Goal: Transaction & Acquisition: Purchase product/service

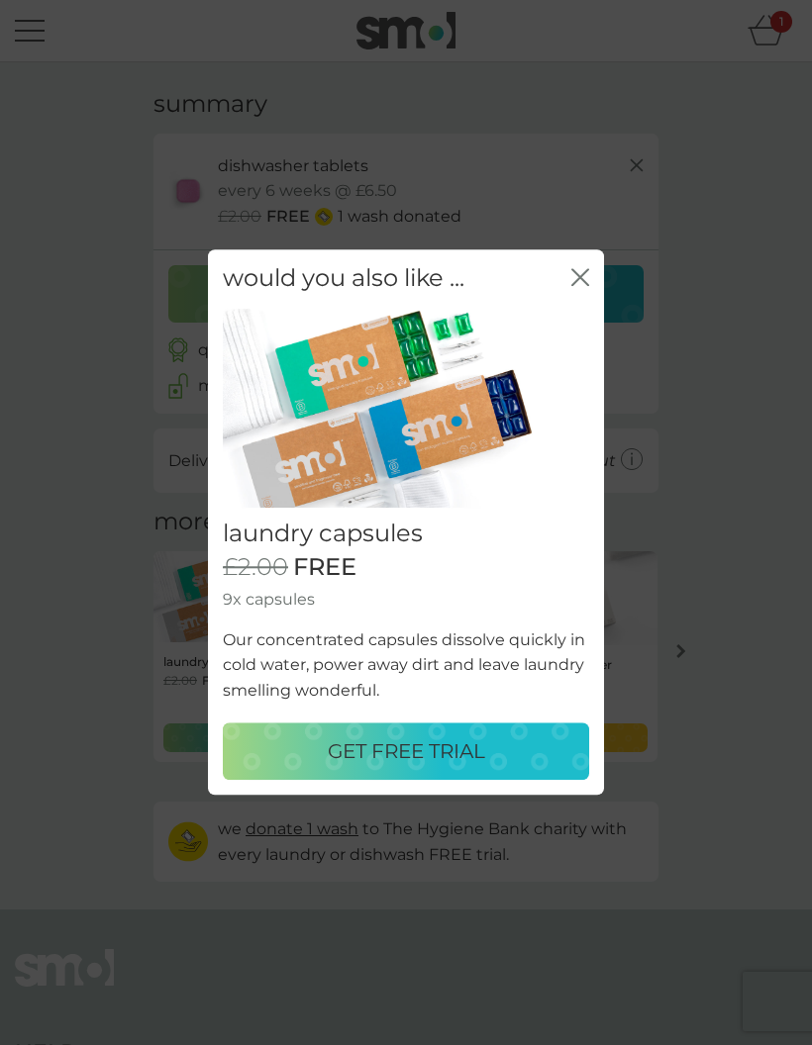
click at [307, 741] on div "GET FREE TRIAL" at bounding box center [406, 753] width 327 height 32
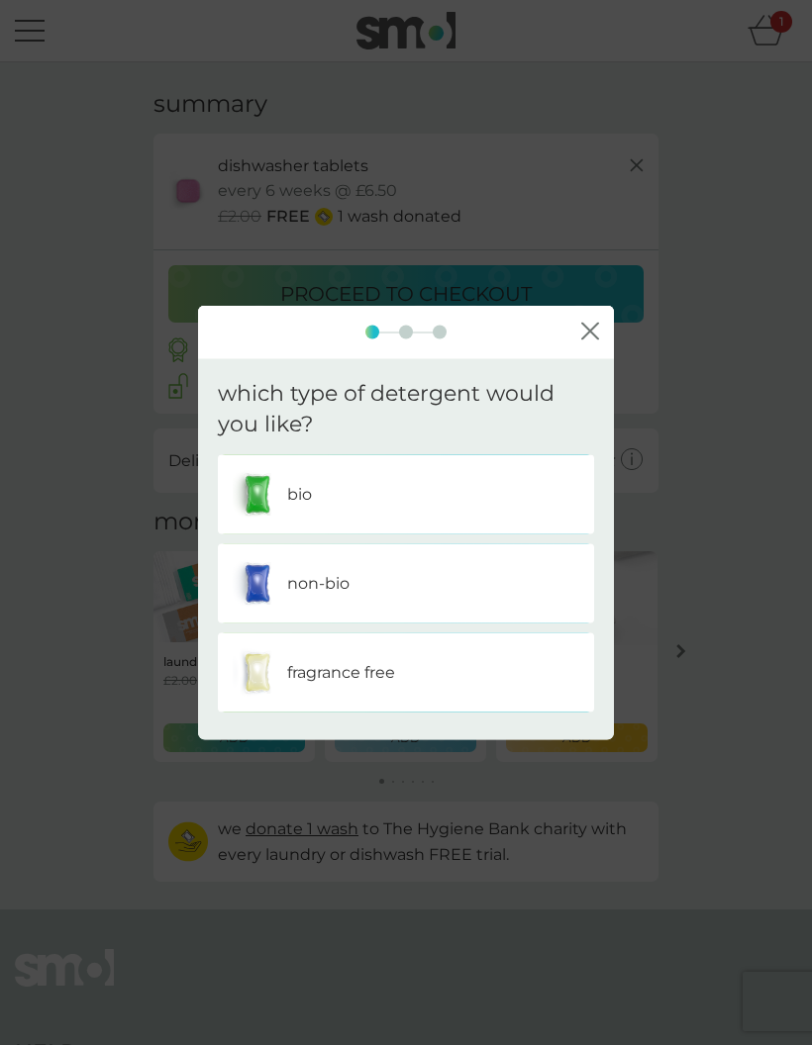
click at [297, 602] on div "non-bio" at bounding box center [406, 582] width 346 height 49
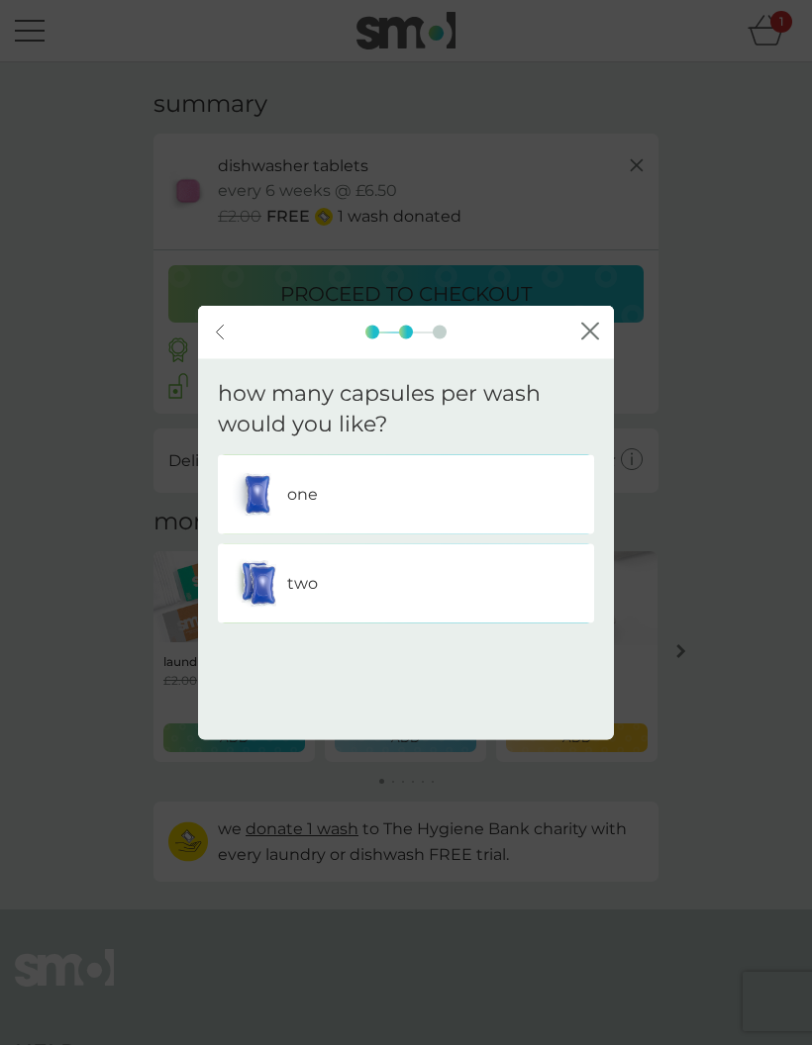
click at [279, 590] on img at bounding box center [257, 582] width 49 height 49
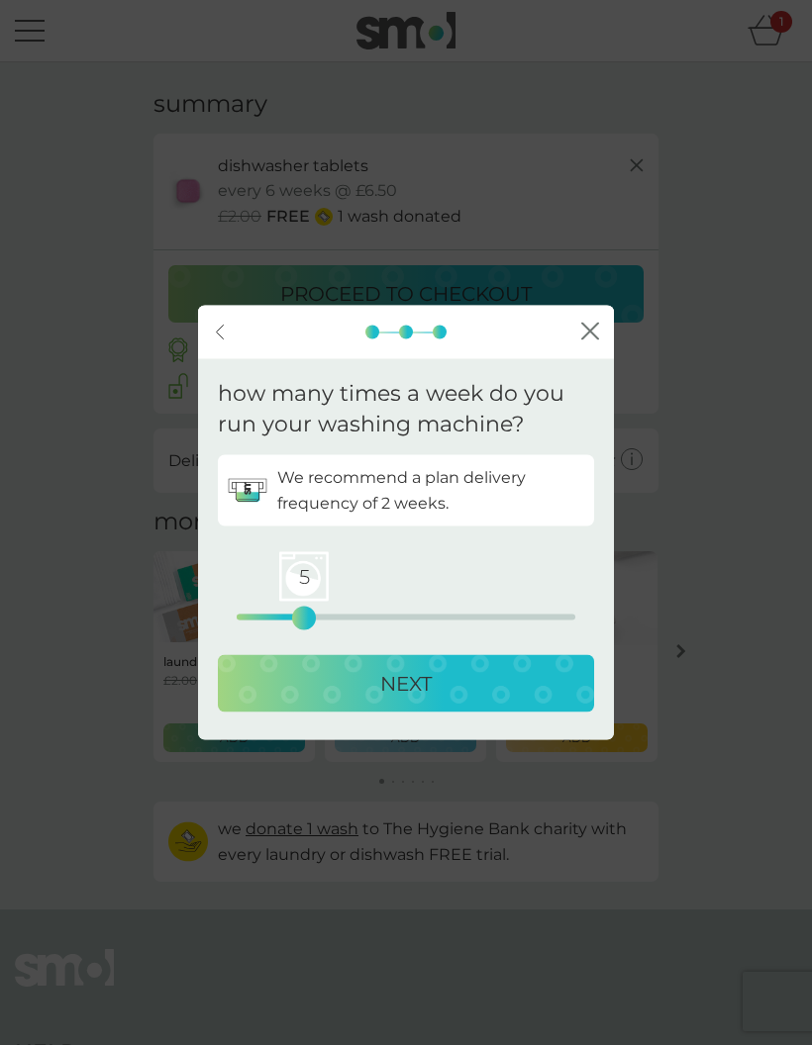
click at [292, 685] on div "NEXT" at bounding box center [406, 683] width 337 height 32
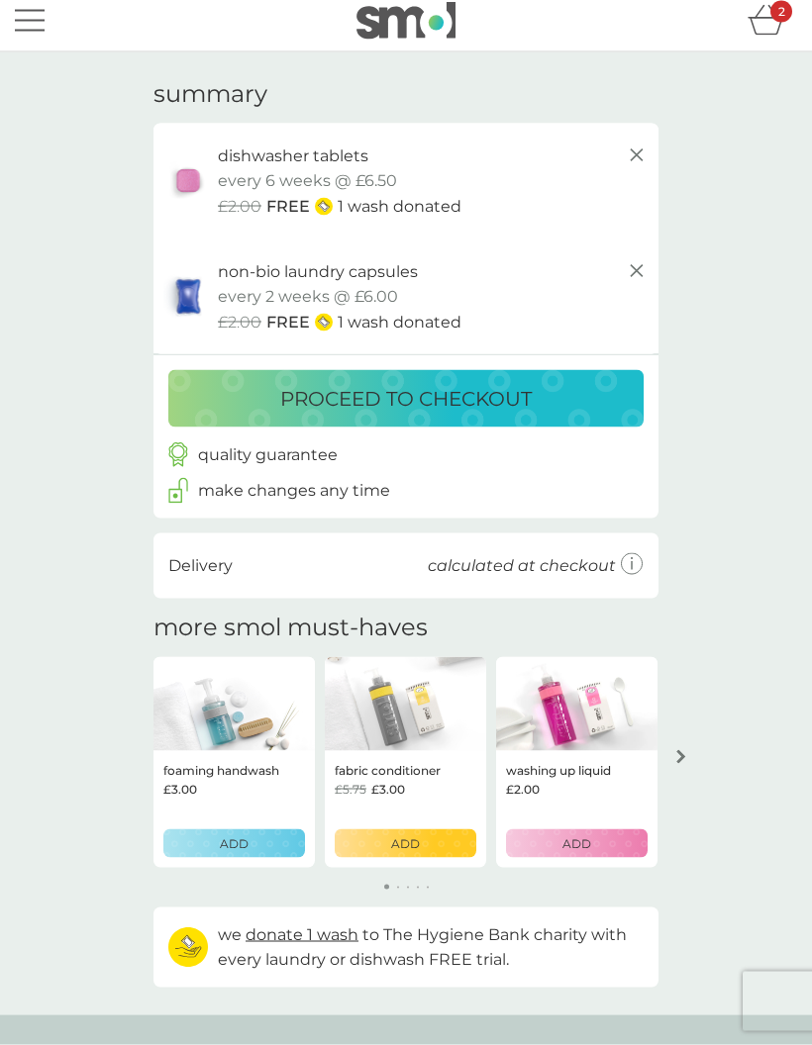
scroll to position [11, 0]
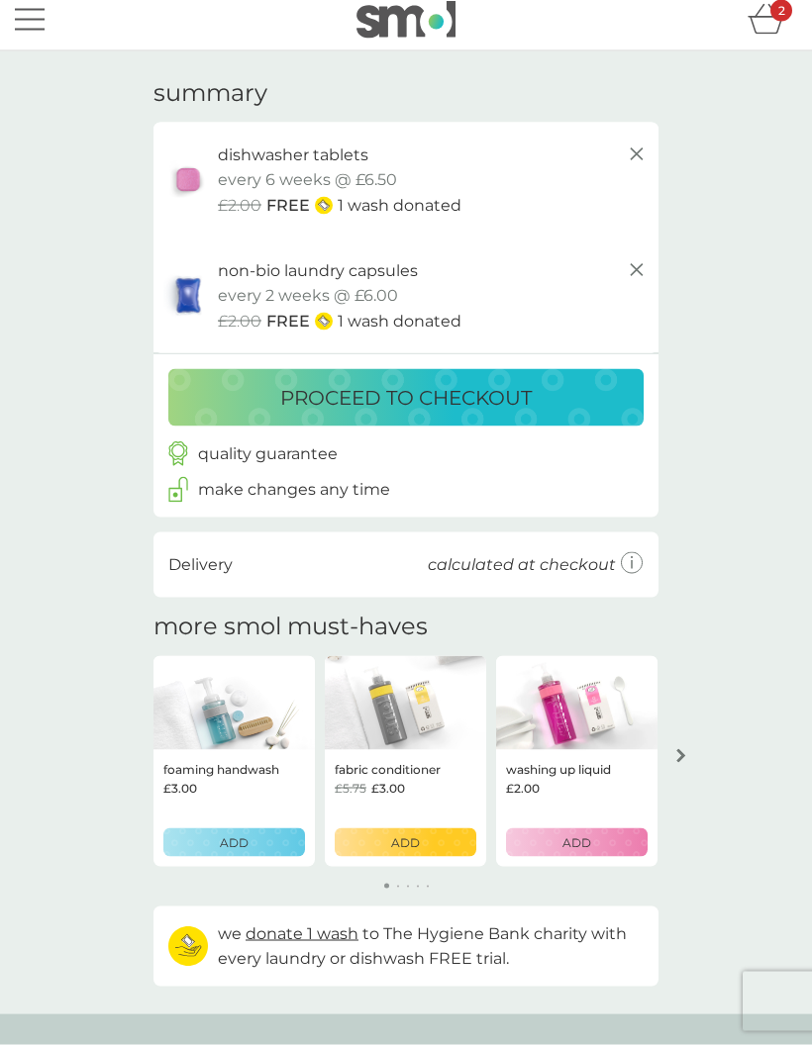
click at [353, 722] on img at bounding box center [405, 703] width 161 height 95
click at [380, 843] on div "ADD" at bounding box center [405, 843] width 116 height 19
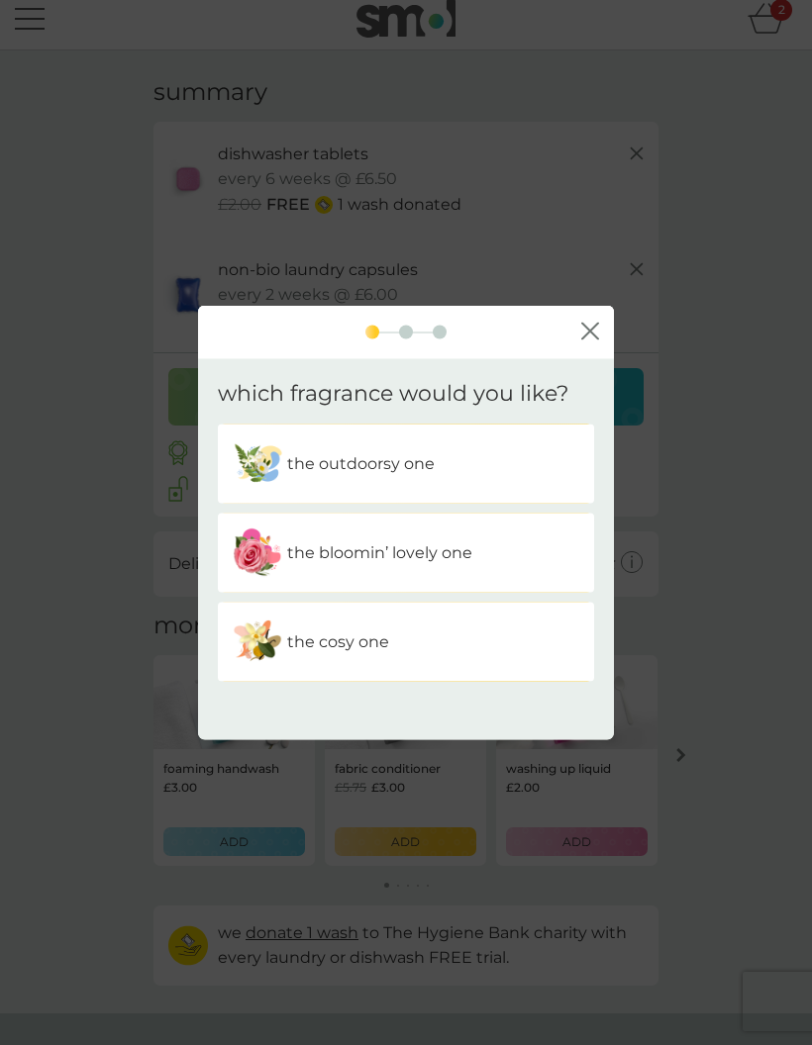
click at [260, 666] on img at bounding box center [257, 641] width 49 height 49
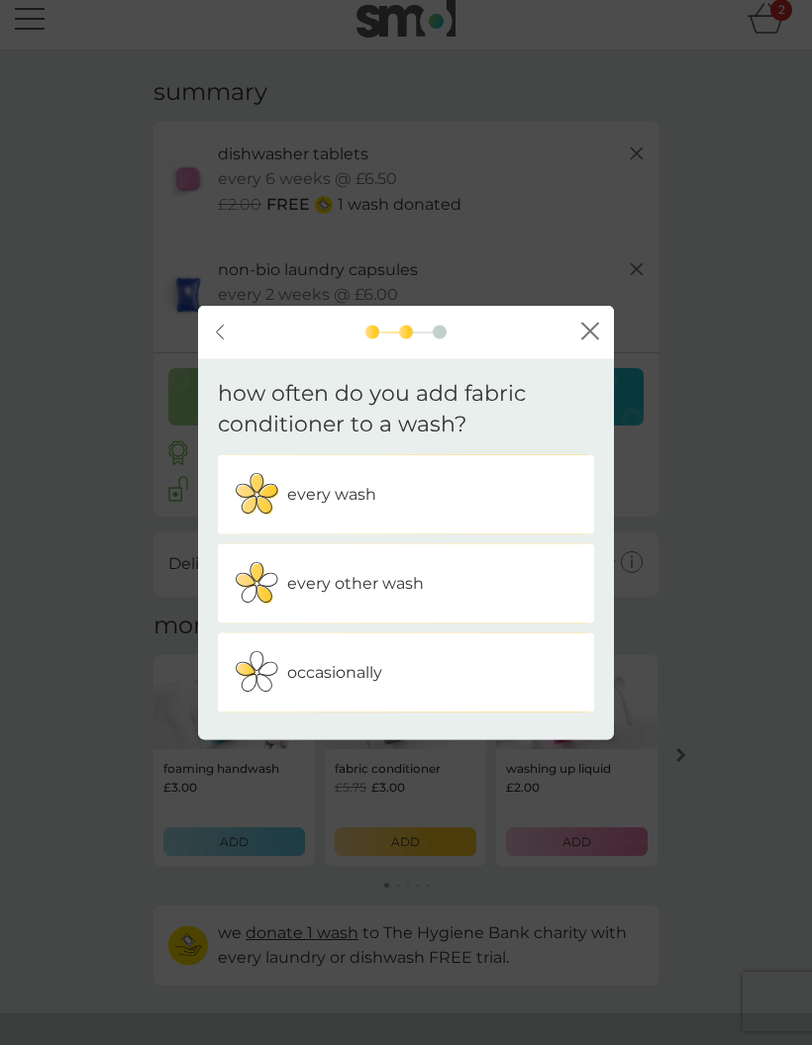
click at [270, 519] on img at bounding box center [257, 493] width 49 height 49
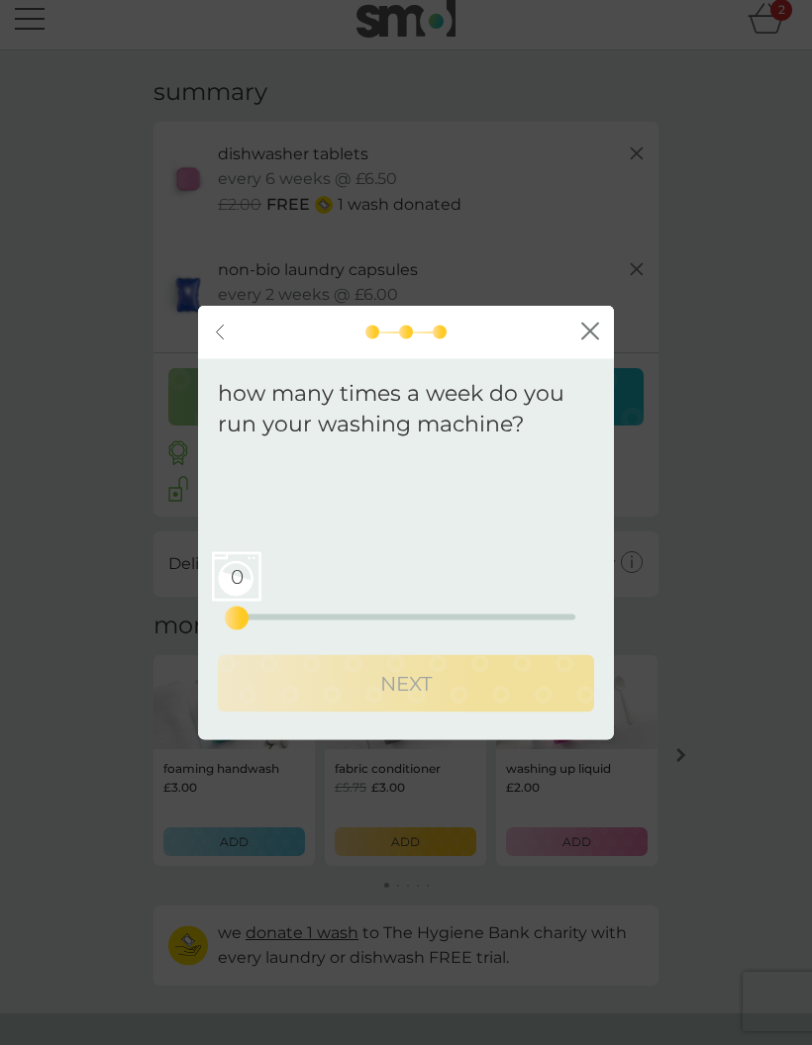
click at [211, 647] on div "how many times a week do you run your washing machine? Your regular pack will b…" at bounding box center [406, 549] width 416 height 381
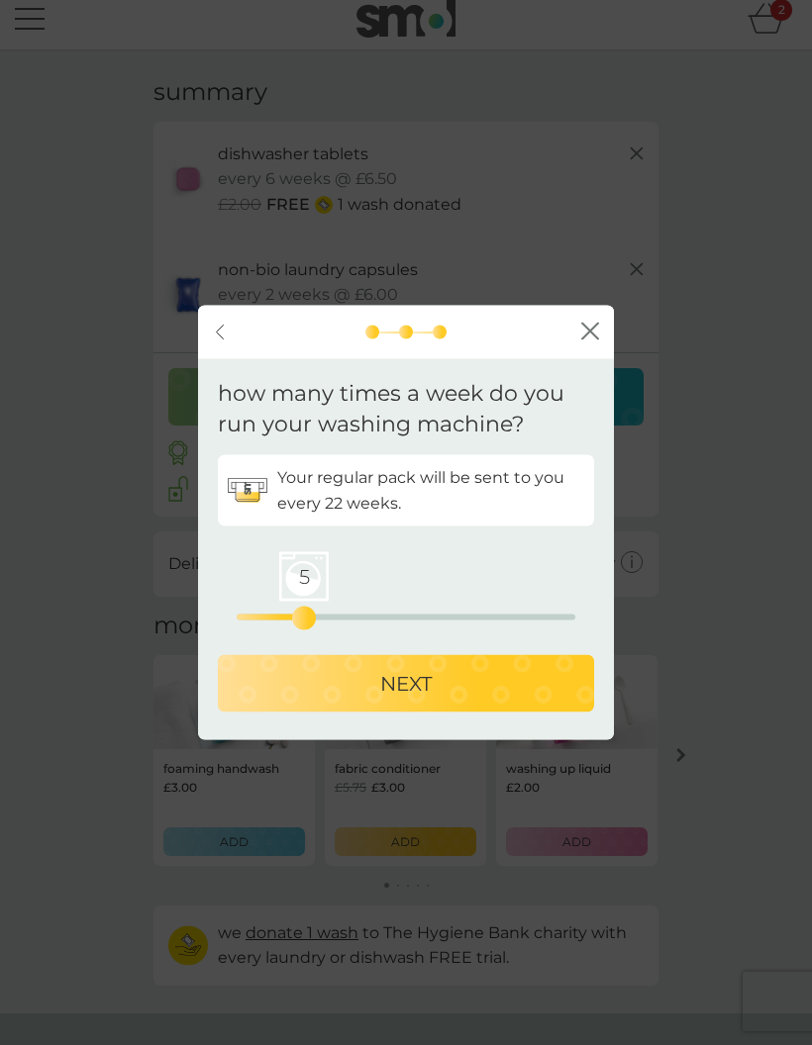
click at [342, 699] on div "NEXT" at bounding box center [406, 683] width 337 height 32
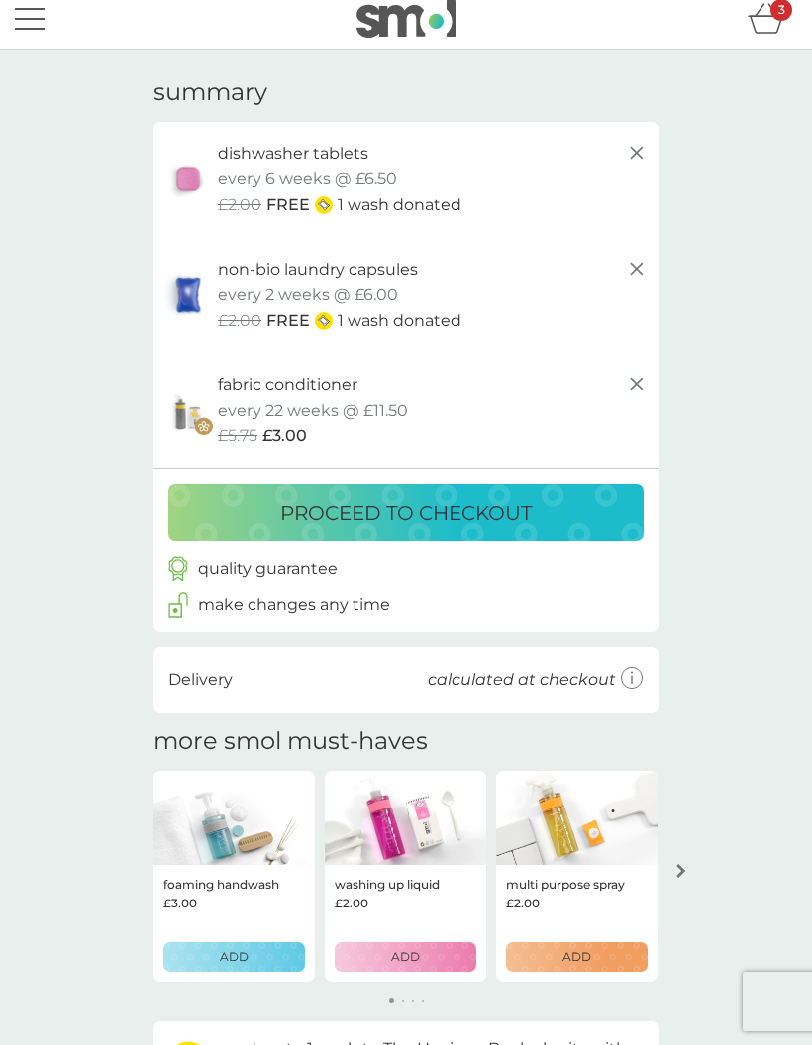
click at [360, 853] on img at bounding box center [405, 818] width 161 height 95
click at [377, 831] on img at bounding box center [405, 818] width 161 height 95
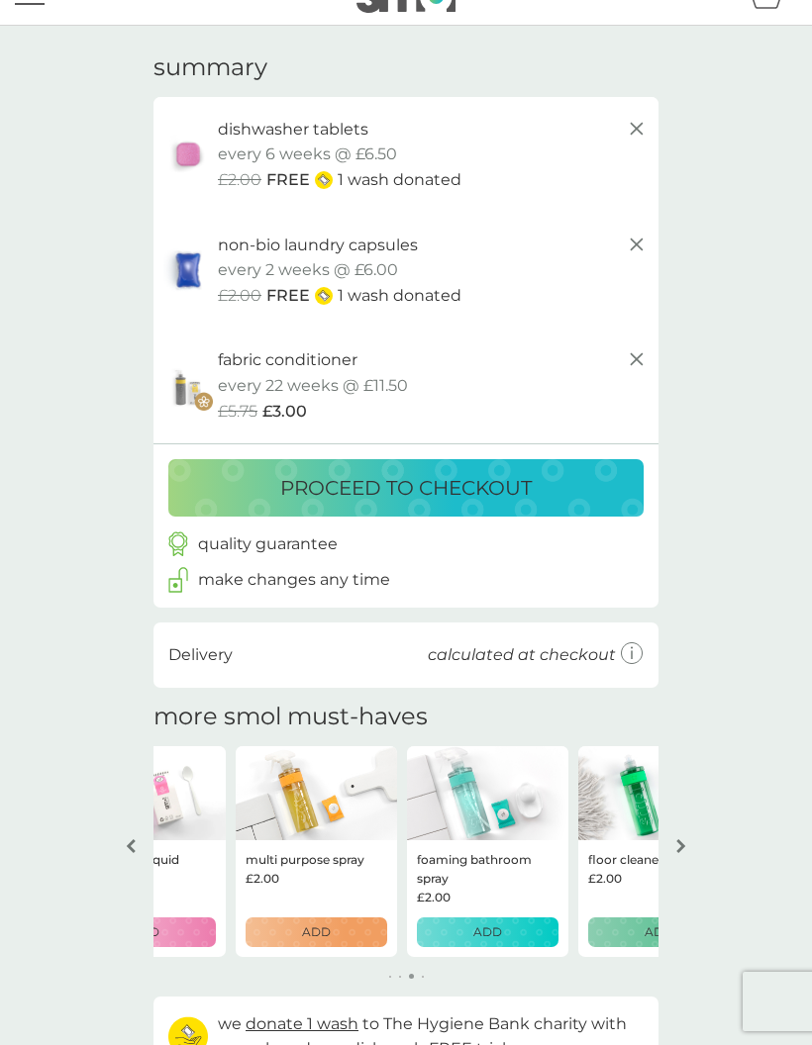
scroll to position [20, 0]
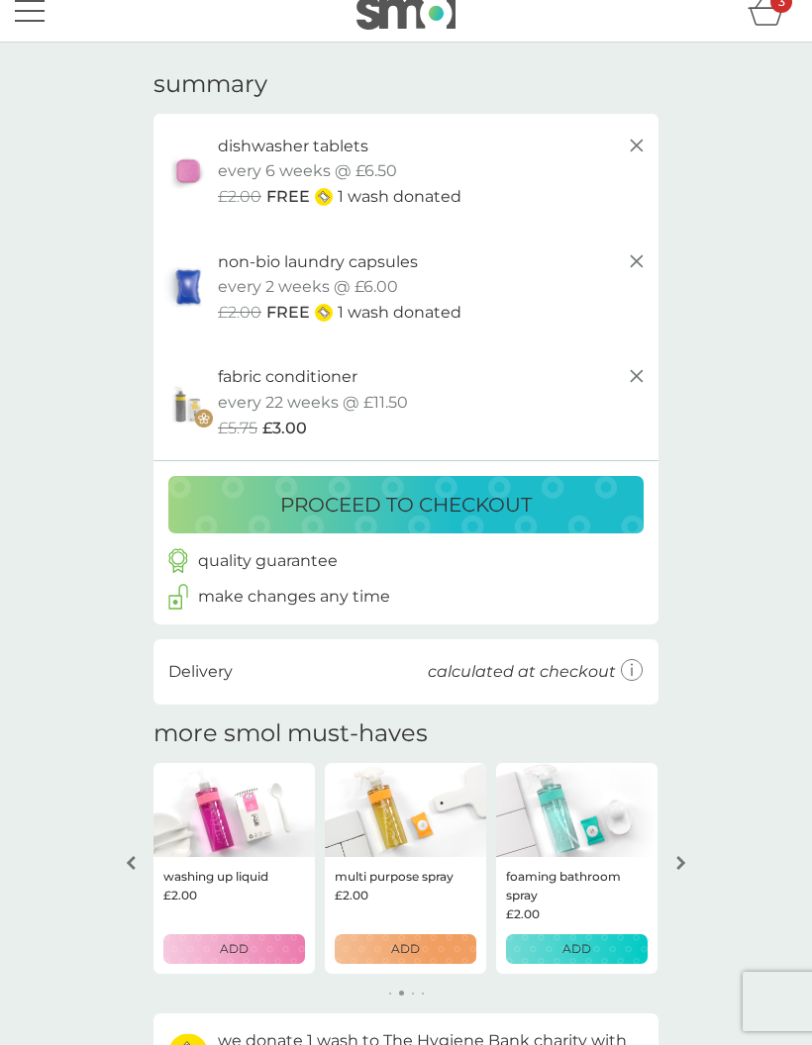
click at [373, 941] on div "ADD" at bounding box center [405, 948] width 116 height 19
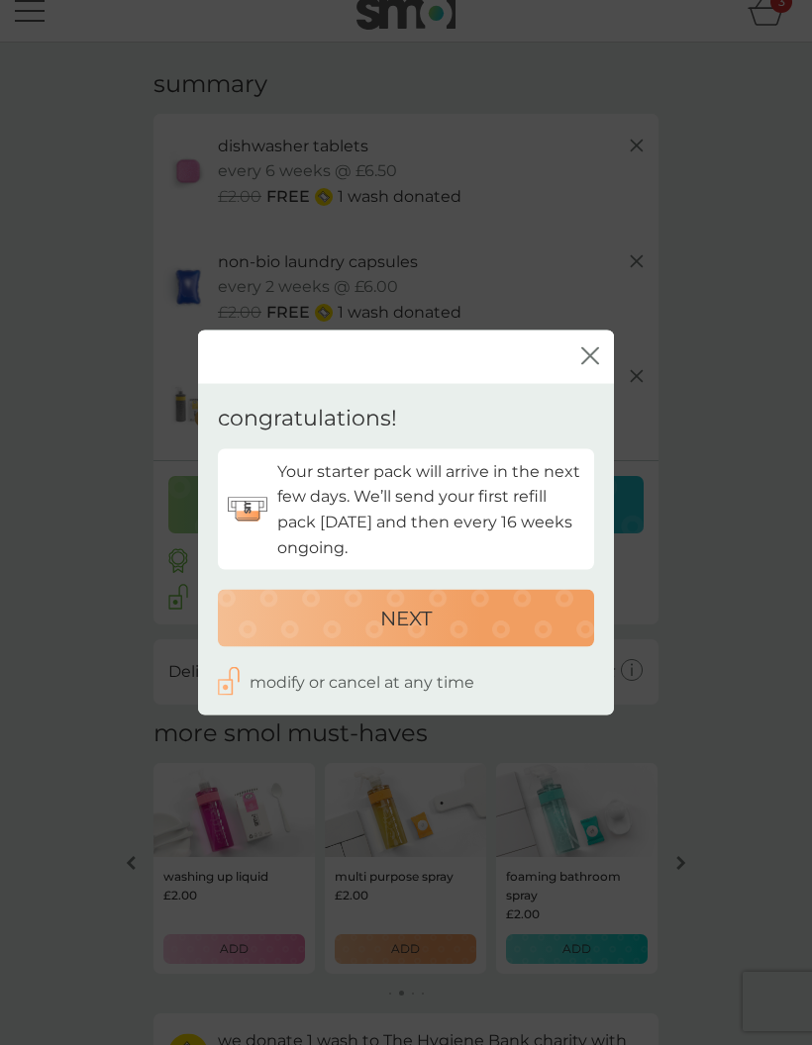
click at [294, 631] on div "NEXT" at bounding box center [406, 619] width 337 height 32
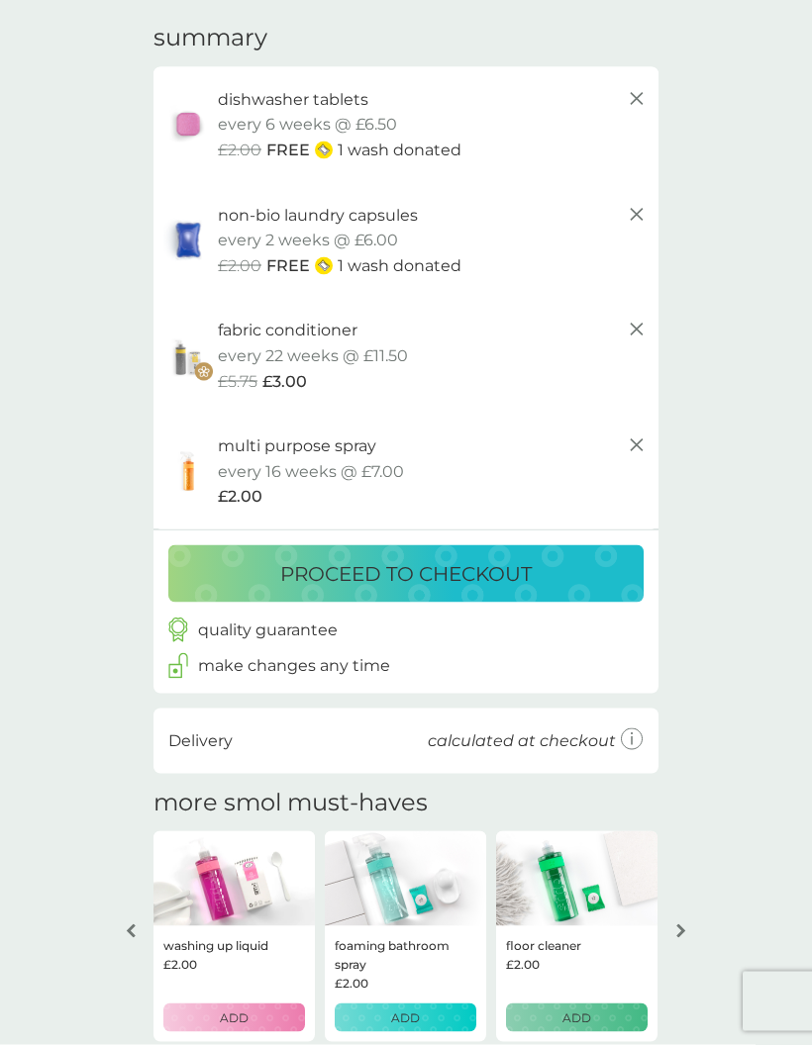
scroll to position [68, 0]
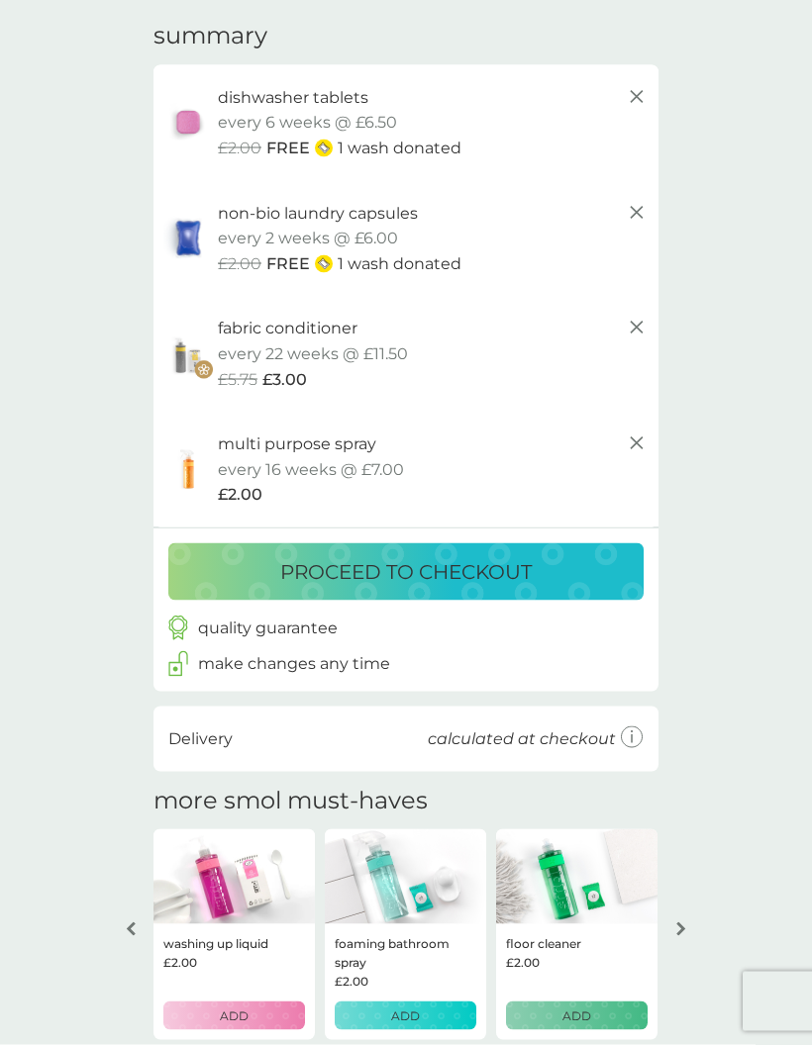
click at [530, 1008] on div "ADD" at bounding box center [577, 1016] width 116 height 19
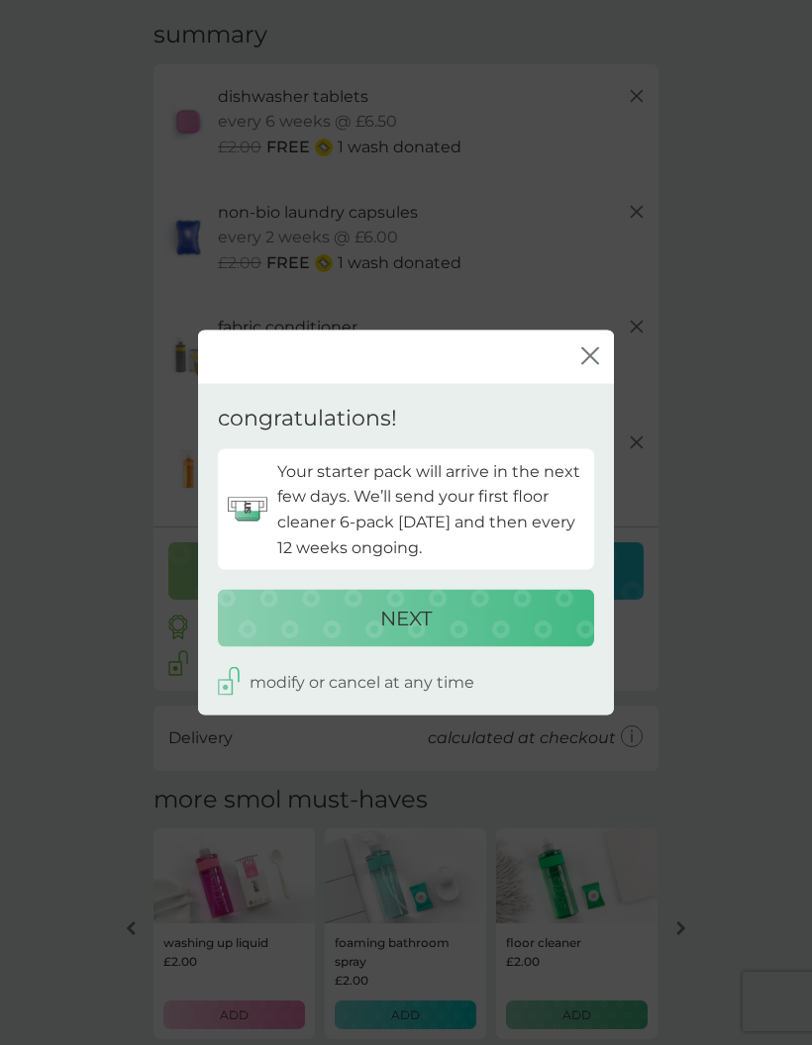
click at [273, 635] on div "NEXT" at bounding box center [406, 619] width 337 height 32
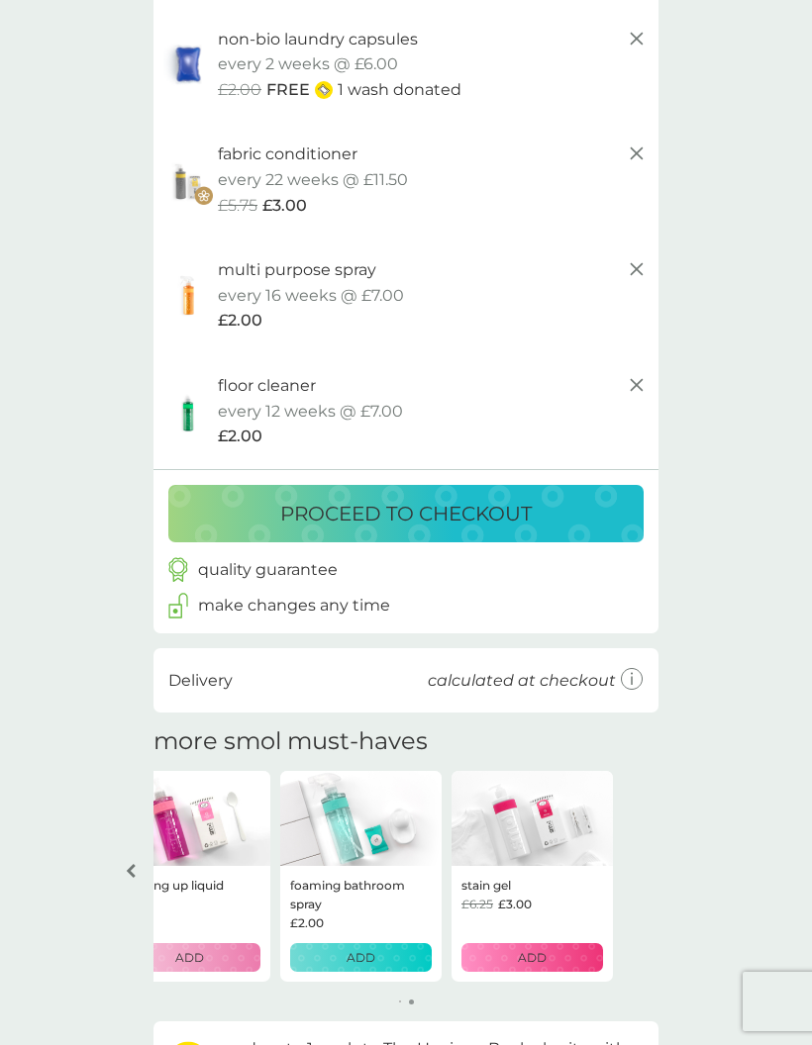
scroll to position [248, 0]
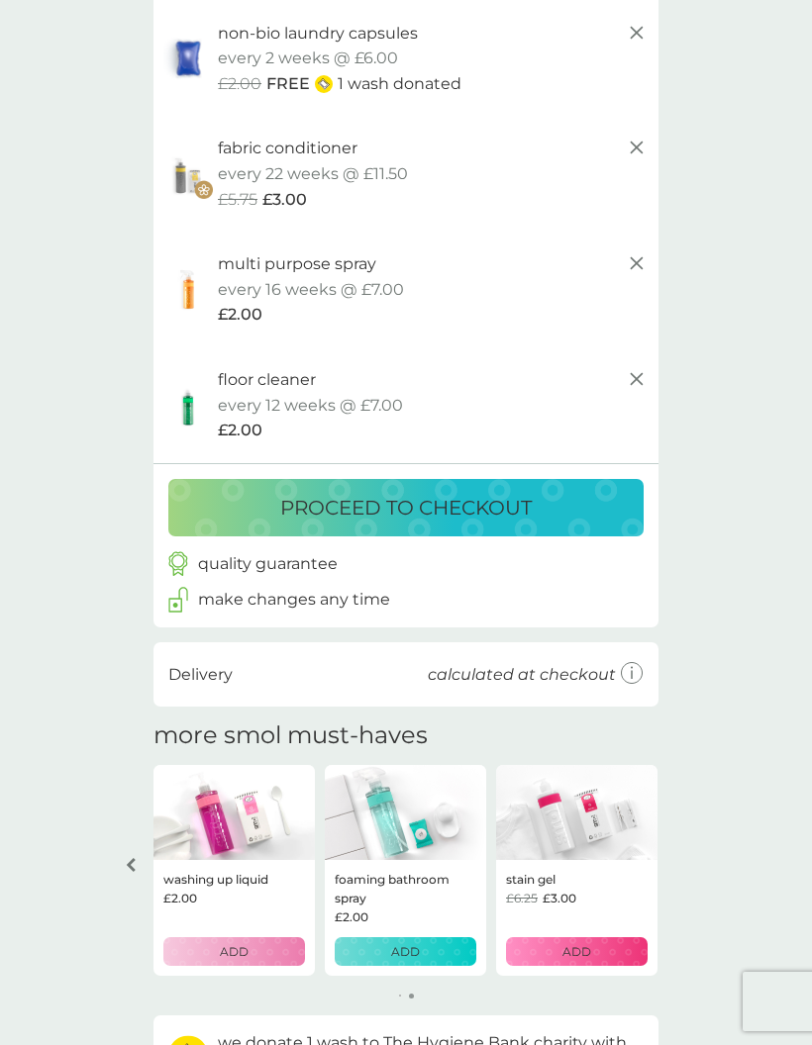
click at [376, 943] on div "ADD" at bounding box center [405, 951] width 116 height 19
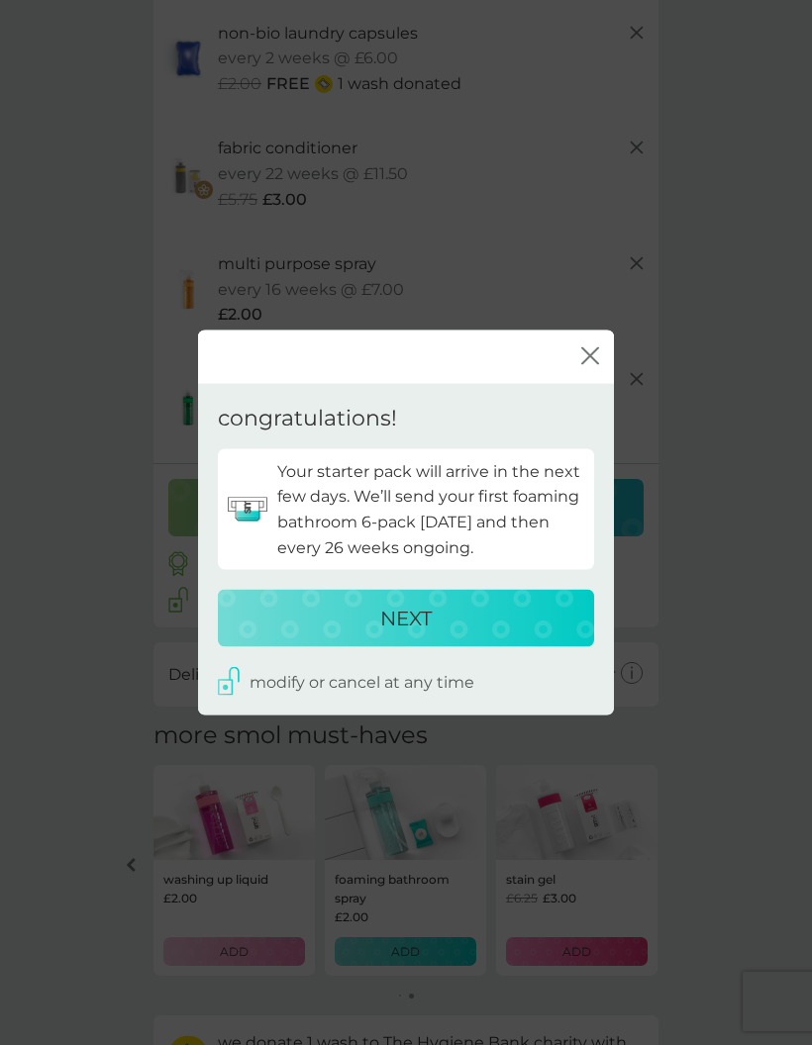
click at [265, 647] on button "NEXT" at bounding box center [406, 618] width 376 height 57
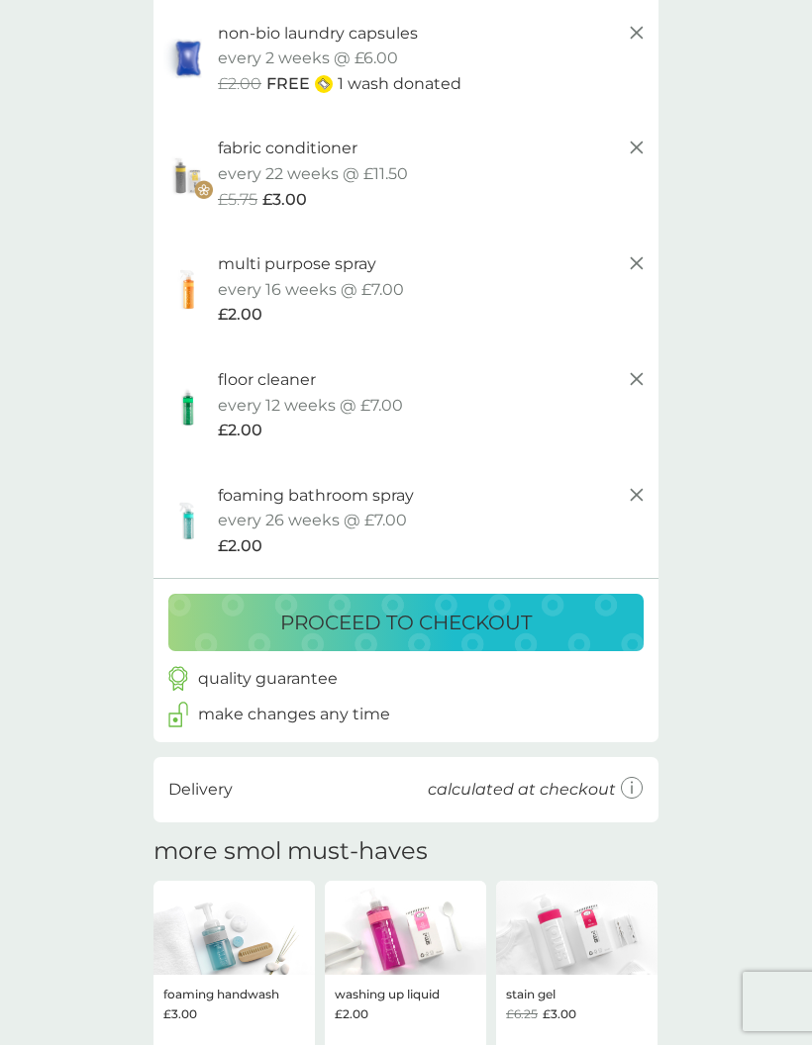
click at [364, 929] on img at bounding box center [405, 928] width 161 height 95
click at [395, 929] on img at bounding box center [405, 928] width 161 height 95
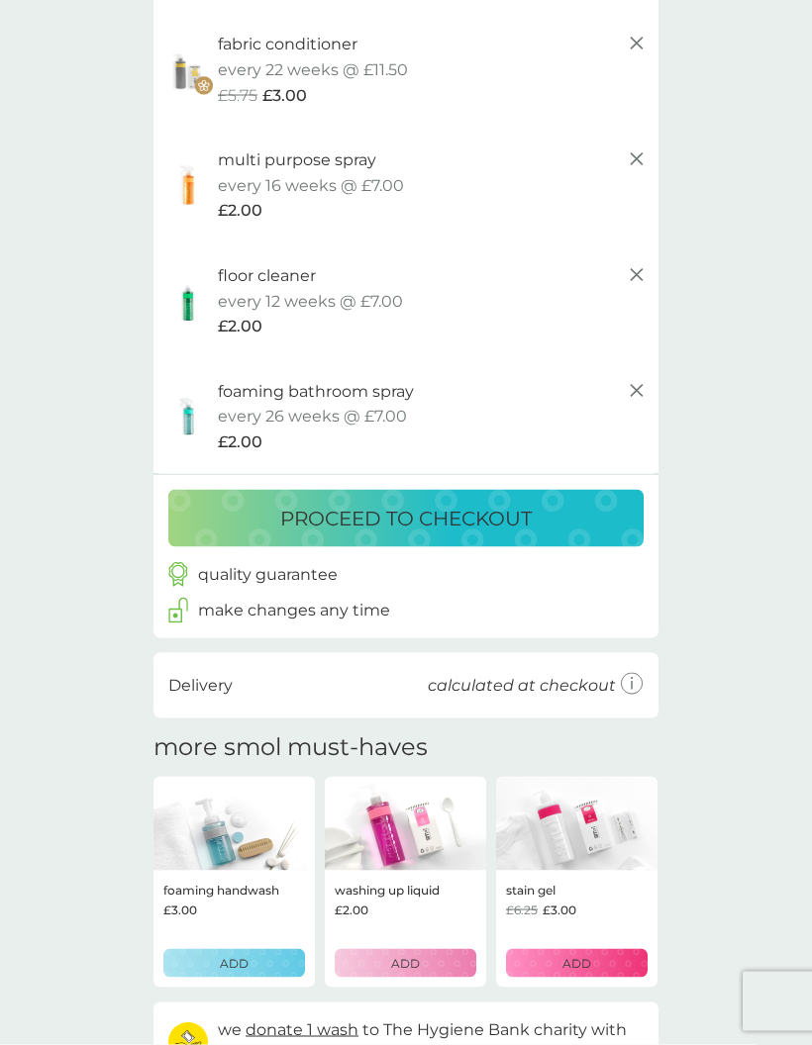
scroll to position [354, 0]
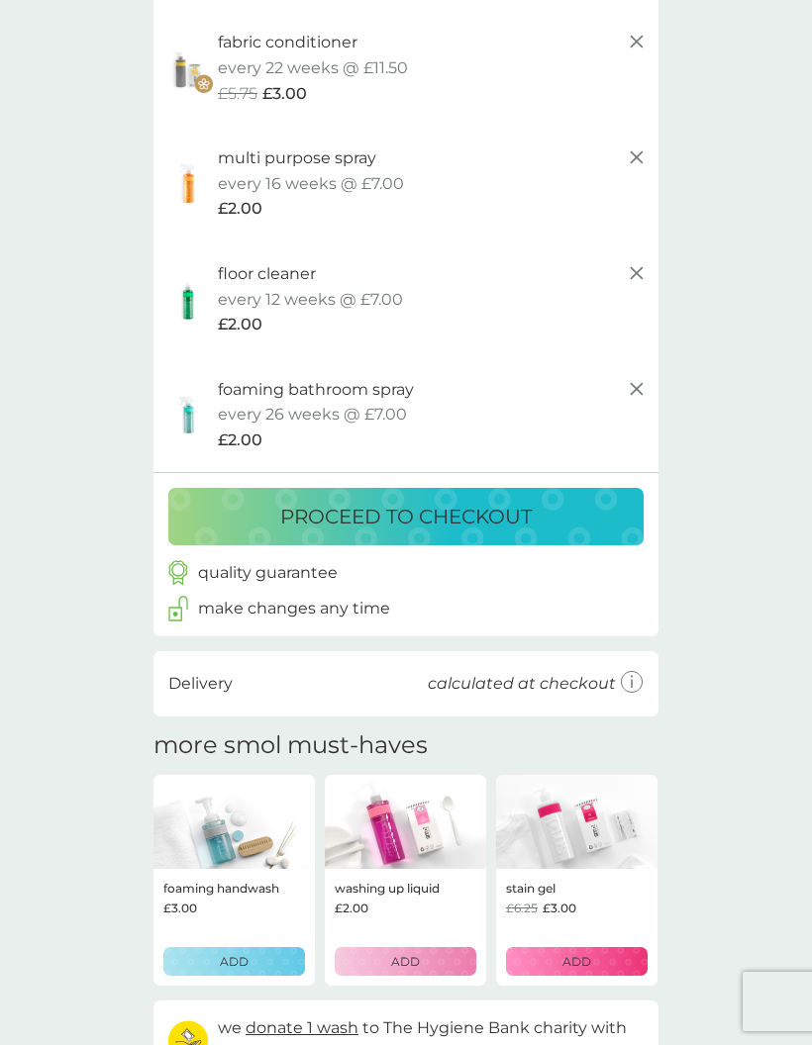
click at [379, 952] on div "ADD" at bounding box center [405, 961] width 116 height 19
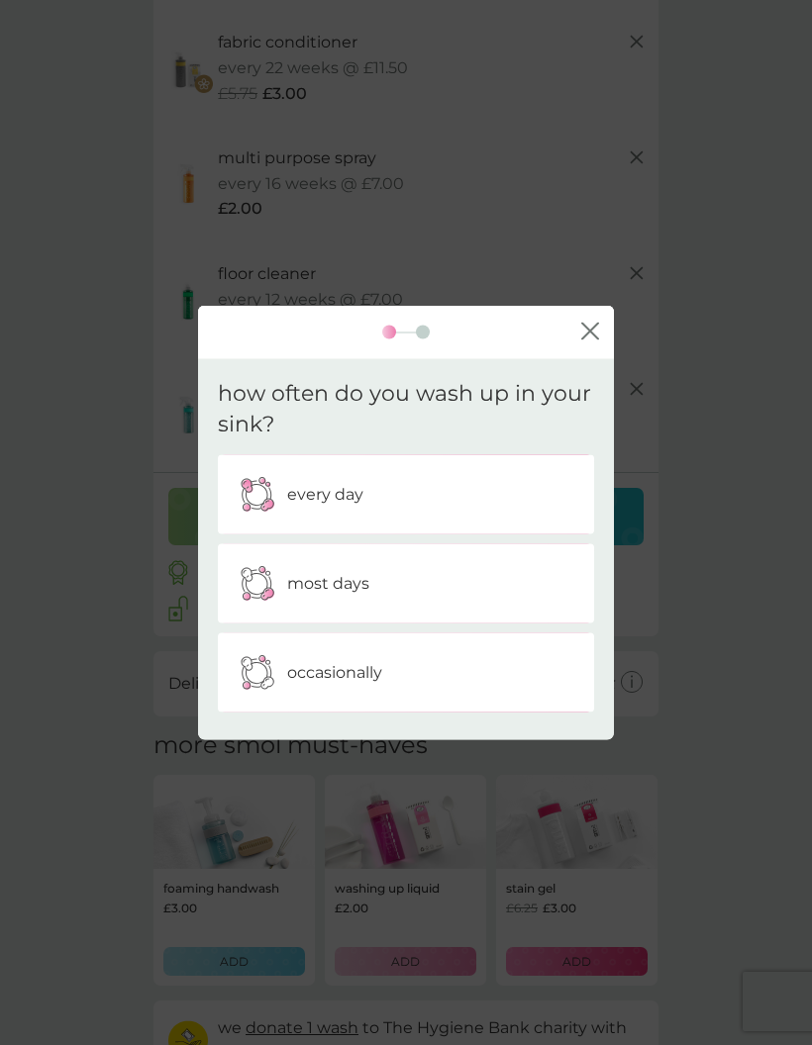
click at [275, 697] on img at bounding box center [257, 671] width 49 height 49
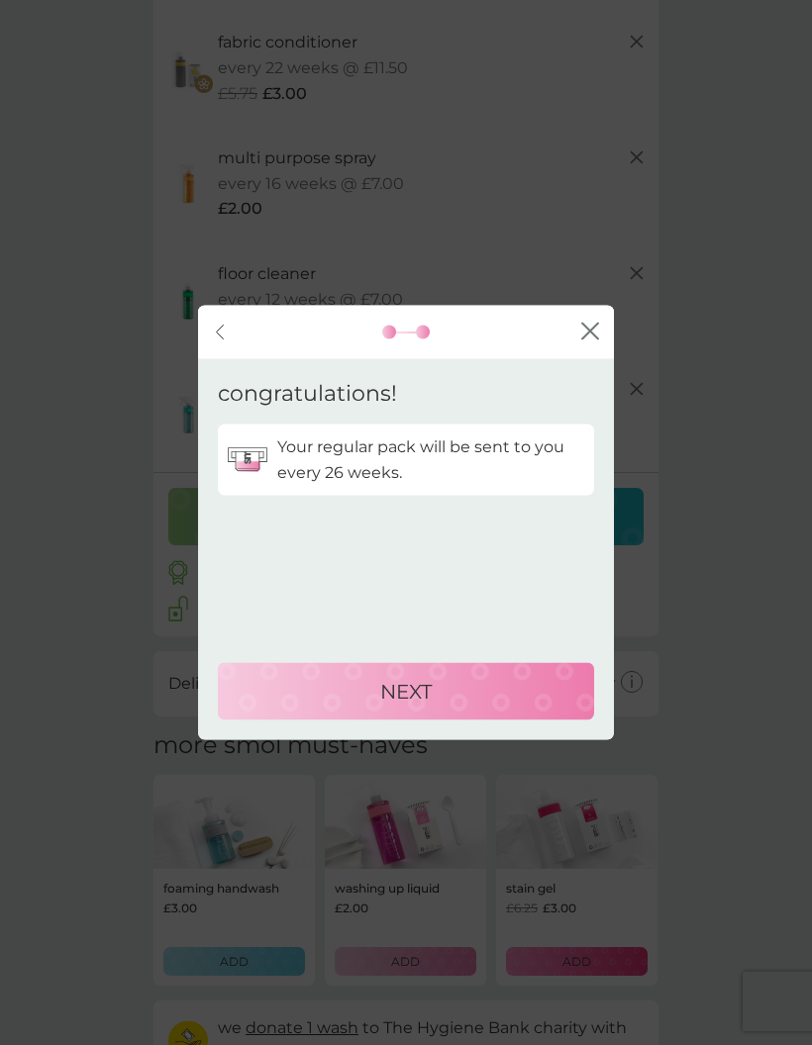
click at [310, 708] on div "NEXT" at bounding box center [406, 692] width 337 height 32
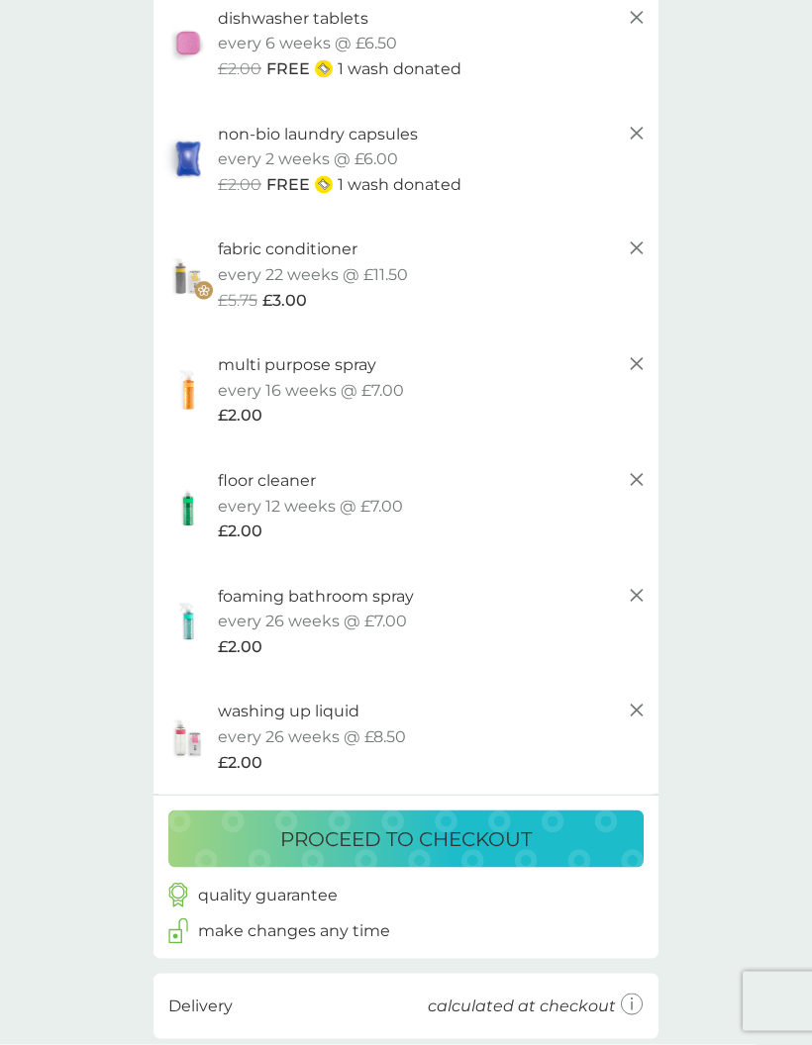
click at [318, 831] on p "proceed to checkout" at bounding box center [405, 840] width 251 height 32
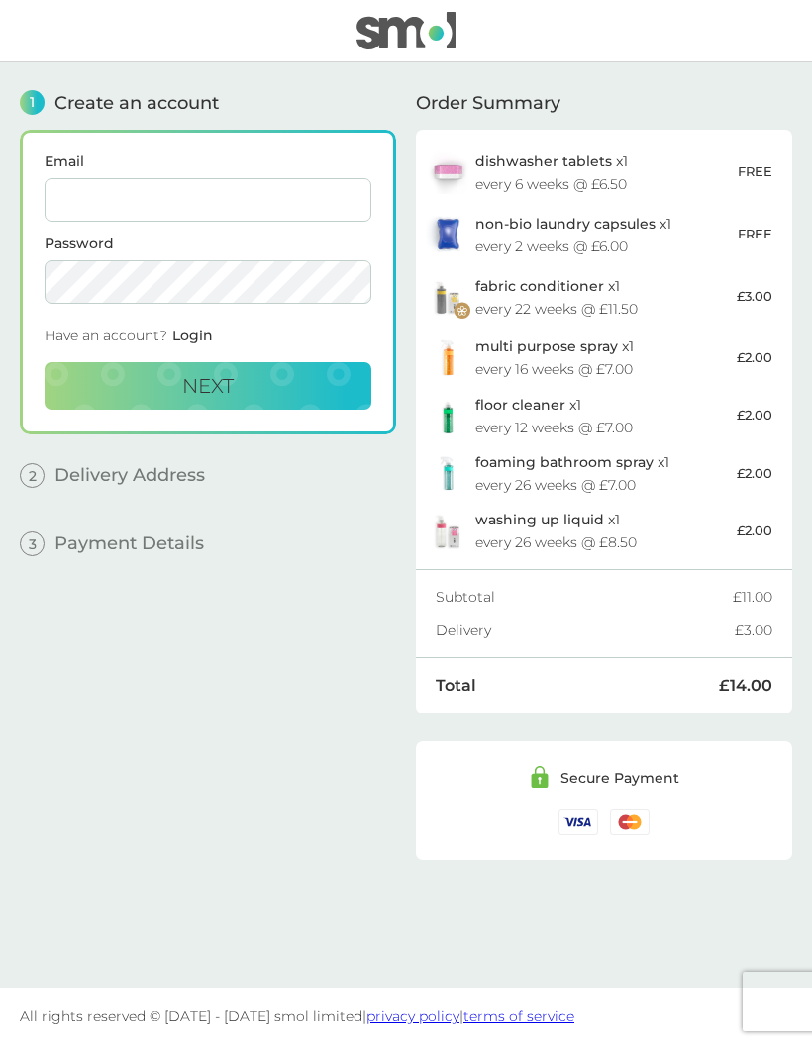
click at [94, 198] on input "Email" at bounding box center [208, 200] width 327 height 44
type input "[EMAIL_ADDRESS][DOMAIN_NAME]"
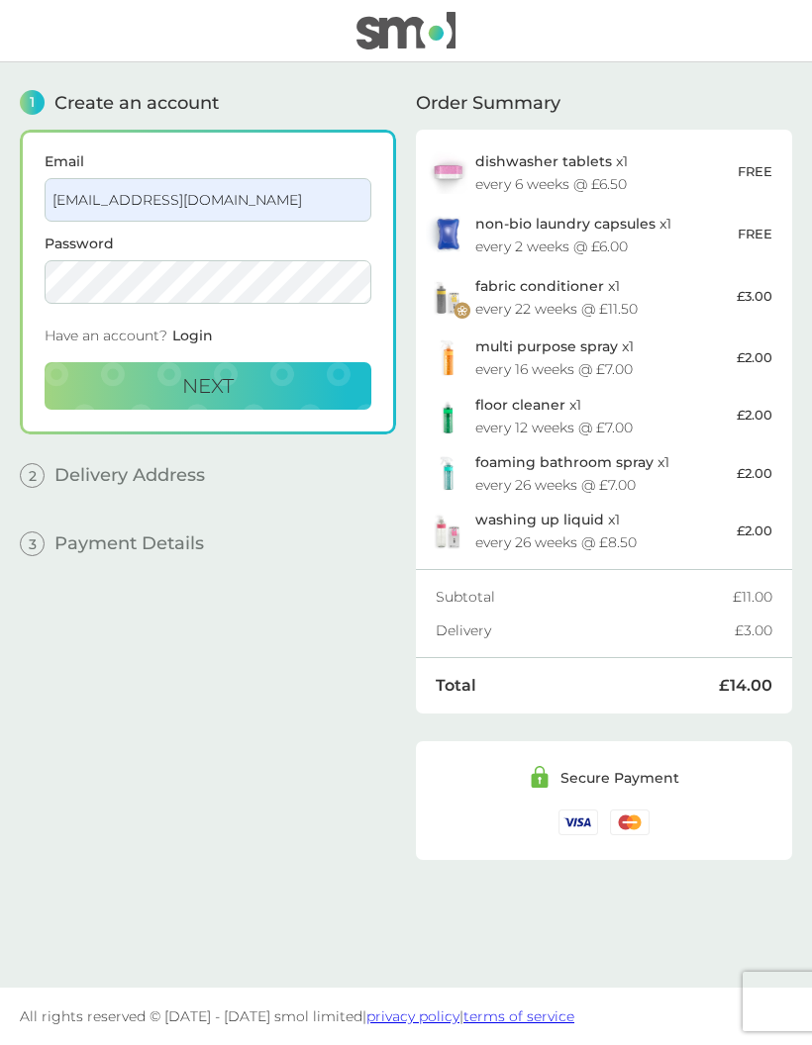
click at [119, 406] on button "Next" at bounding box center [208, 386] width 327 height 48
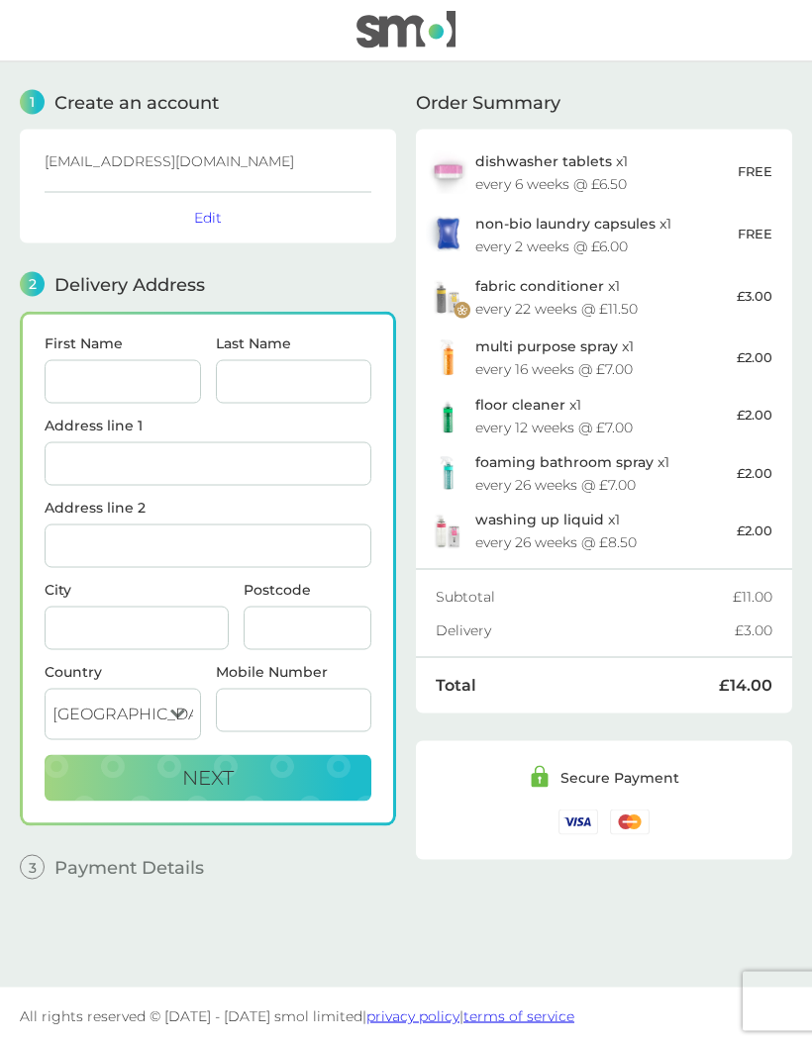
scroll to position [79, 0]
click at [109, 689] on select "[GEOGRAPHIC_DATA] [GEOGRAPHIC_DATA] [GEOGRAPHIC_DATA] [GEOGRAPHIC_DATA]" at bounding box center [123, 714] width 156 height 51
